Goal: Information Seeking & Learning: Check status

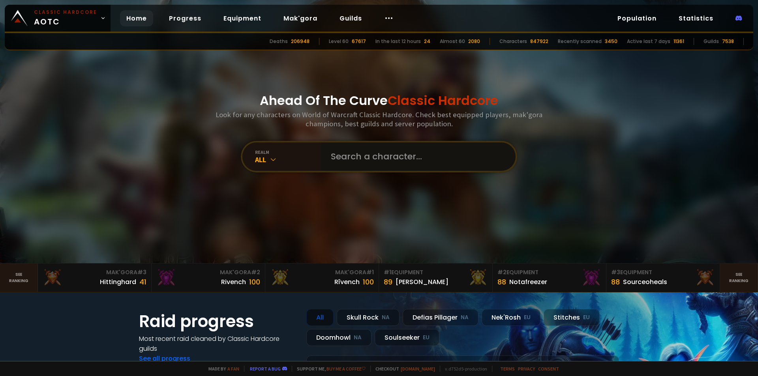
click at [381, 163] on input "text" at bounding box center [416, 157] width 180 height 28
type input "kali"
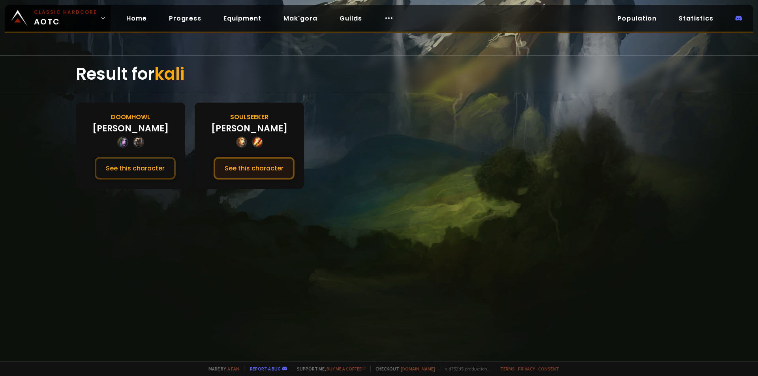
click at [251, 172] on button "See this character" at bounding box center [254, 168] width 81 height 23
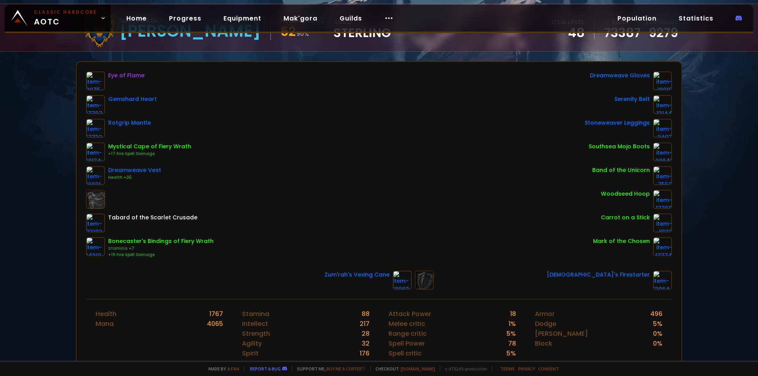
scroll to position [212, 0]
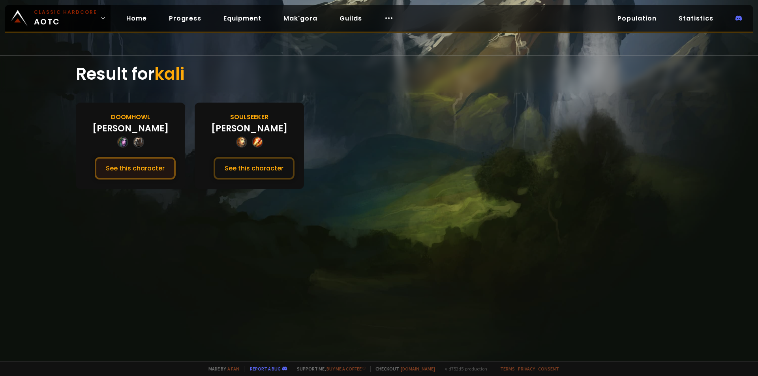
click at [140, 163] on button "See this character" at bounding box center [135, 168] width 81 height 23
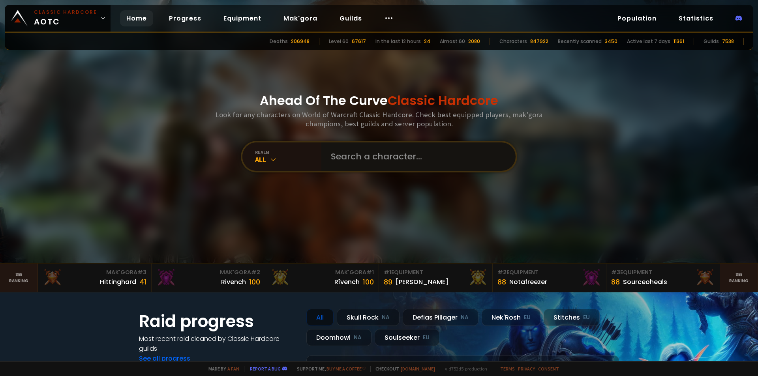
click at [340, 159] on input "text" at bounding box center [416, 157] width 180 height 28
click at [344, 150] on input "text" at bounding box center [416, 157] width 180 height 28
type input "naigrion"
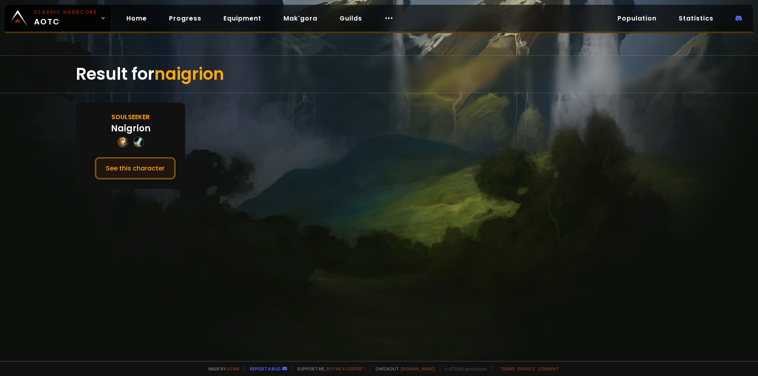
click at [138, 165] on button "See this character" at bounding box center [135, 168] width 81 height 23
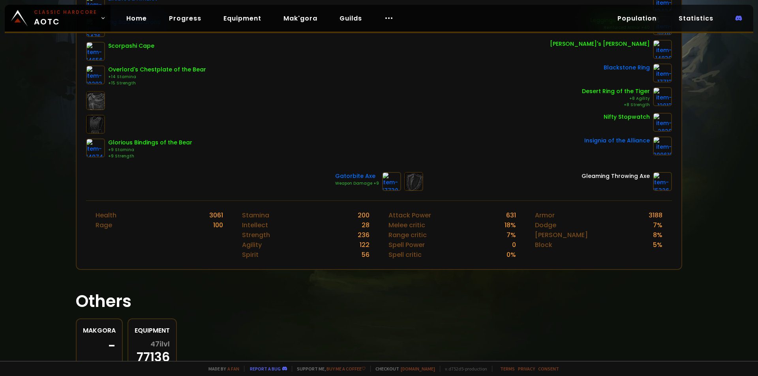
scroll to position [197, 0]
